Goal: Task Accomplishment & Management: Manage account settings

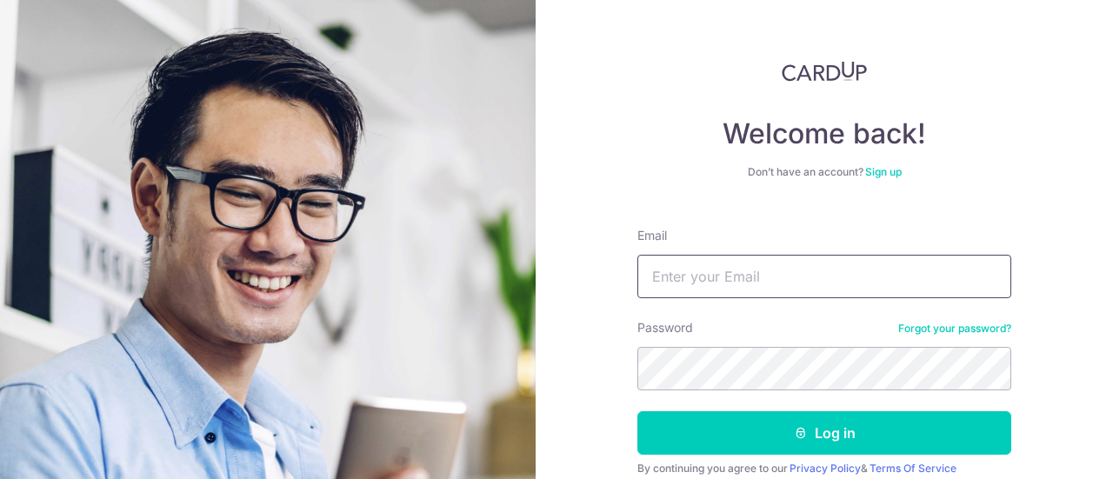
click at [821, 274] on input "Email" at bounding box center [824, 276] width 374 height 43
drag, startPoint x: 747, startPoint y: 279, endPoint x: 753, endPoint y: 264, distance: 16.0
click at [747, 279] on input "Email" at bounding box center [824, 276] width 374 height 43
type input "[EMAIL_ADDRESS][DOMAIN_NAME]"
click at [637, 411] on button "Log in" at bounding box center [824, 432] width 374 height 43
